Goal: Check status

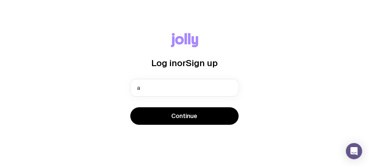
type input "[PERSON_NAME][EMAIL_ADDRESS][PERSON_NAME][DOMAIN_NAME]"
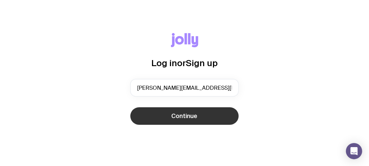
click at [174, 112] on span "Continue" at bounding box center [185, 116] width 26 height 8
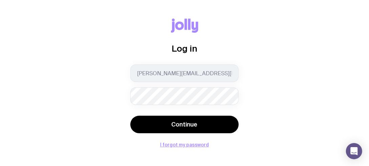
click at [130, 116] on button "Continue" at bounding box center [184, 125] width 108 height 18
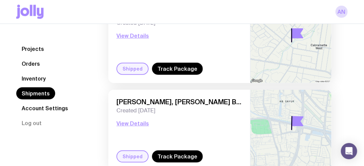
scroll to position [203, 0]
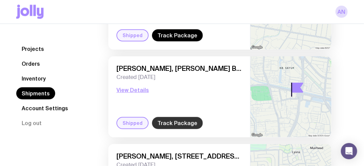
click at [160, 123] on link "Track Package" at bounding box center [177, 123] width 51 height 12
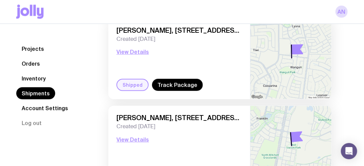
scroll to position [338, 0]
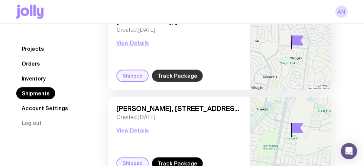
click at [179, 80] on link "Track Package" at bounding box center [177, 76] width 51 height 12
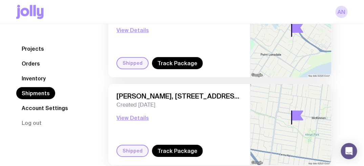
scroll to position [606, 0]
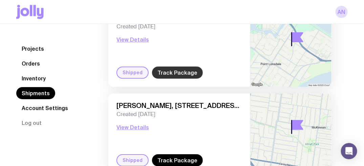
click at [180, 73] on link "Track Package" at bounding box center [177, 73] width 51 height 12
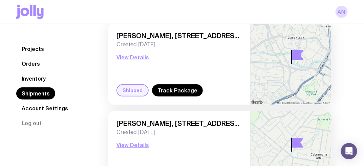
scroll to position [64, 0]
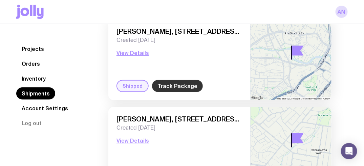
click at [182, 84] on link "Track Package" at bounding box center [177, 86] width 51 height 12
